Goal: Information Seeking & Learning: Learn about a topic

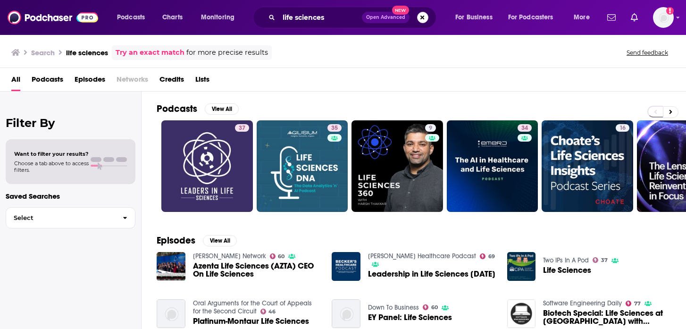
click at [423, 19] on button "Search podcasts, credits, & more..." at bounding box center [422, 17] width 11 height 11
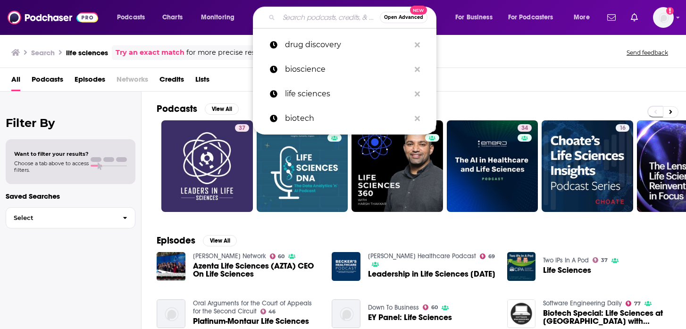
paste input "The Twenty Minute VC"
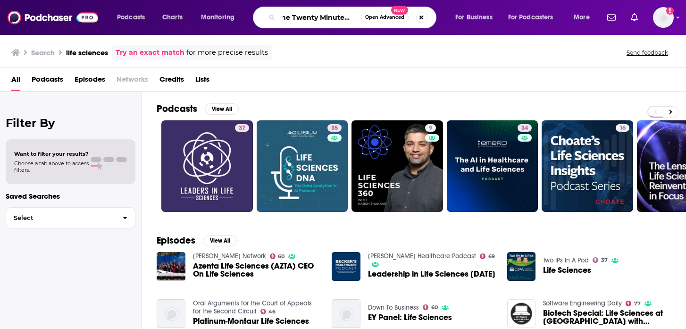
type input "The Twenty Minute VC"
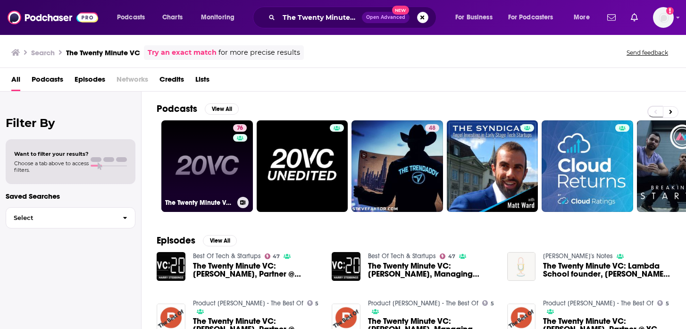
click at [197, 175] on link "76 The Twenty Minute VC (20VC): Venture Capital | Startup Funding | The Pitch" at bounding box center [207, 166] width 92 height 92
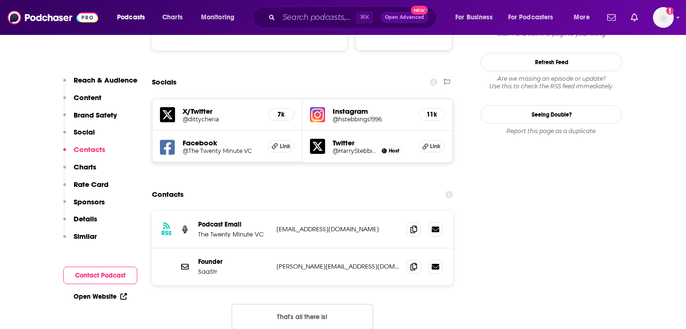
scroll to position [1076, 0]
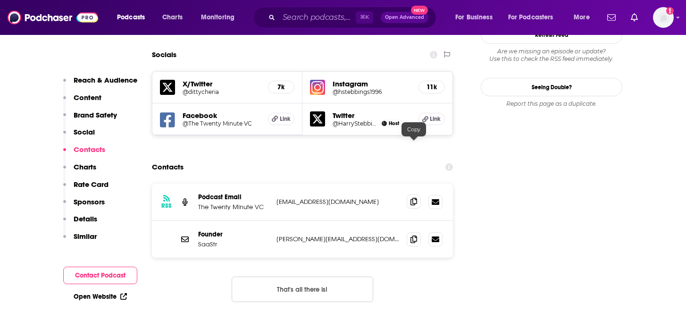
click at [413, 198] on icon at bounding box center [414, 202] width 7 height 8
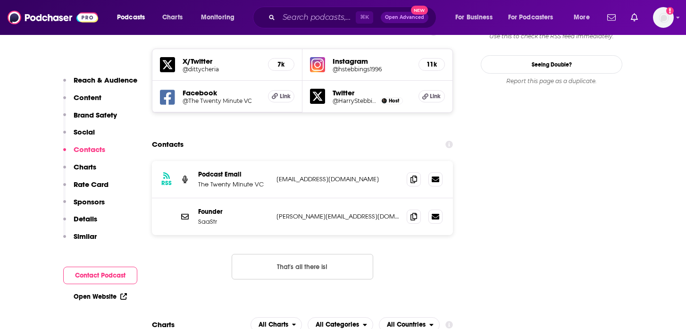
scroll to position [1128, 0]
